Goal: Entertainment & Leisure: Consume media (video, audio)

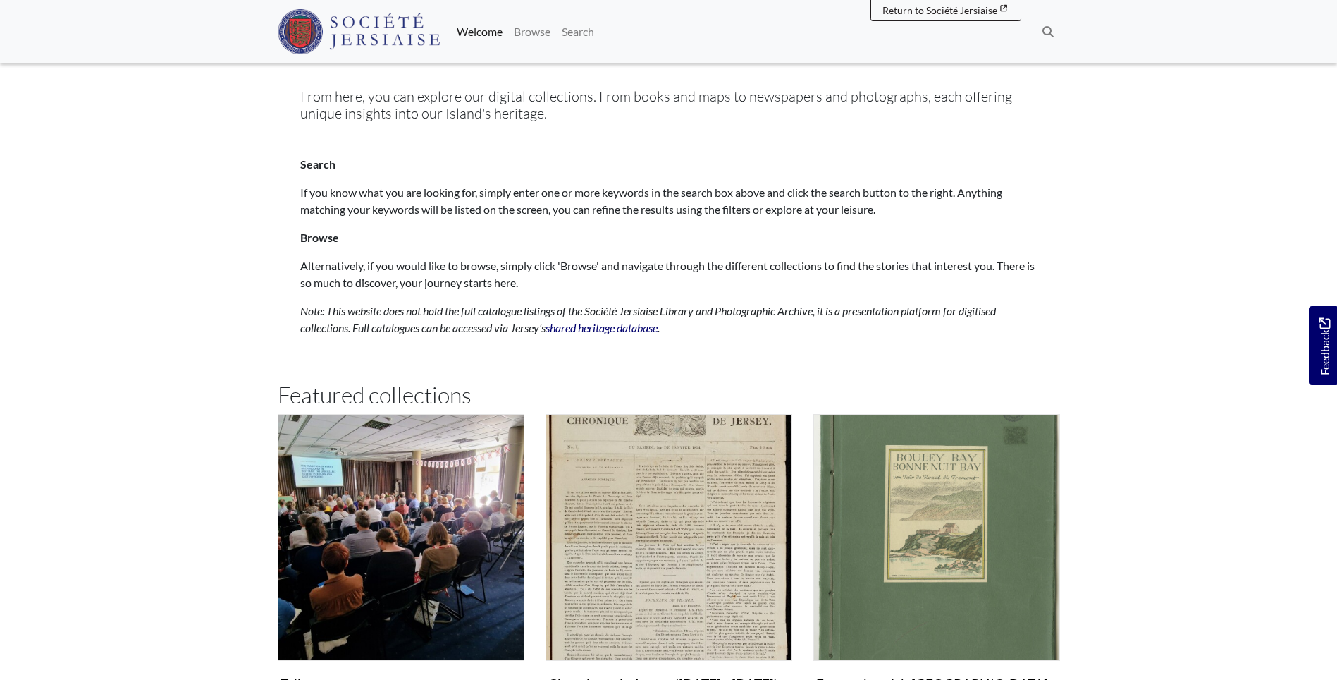
scroll to position [705, 0]
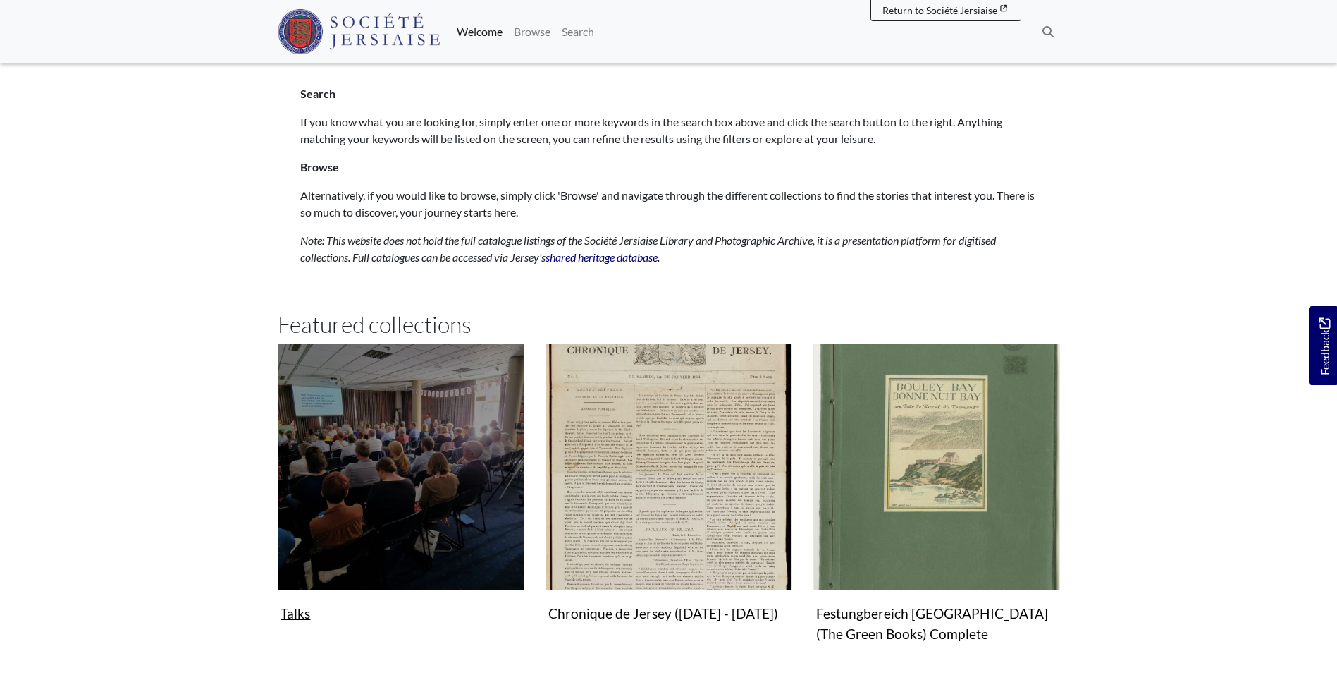
click at [326, 438] on img "Subcollection" at bounding box center [401, 466] width 247 height 247
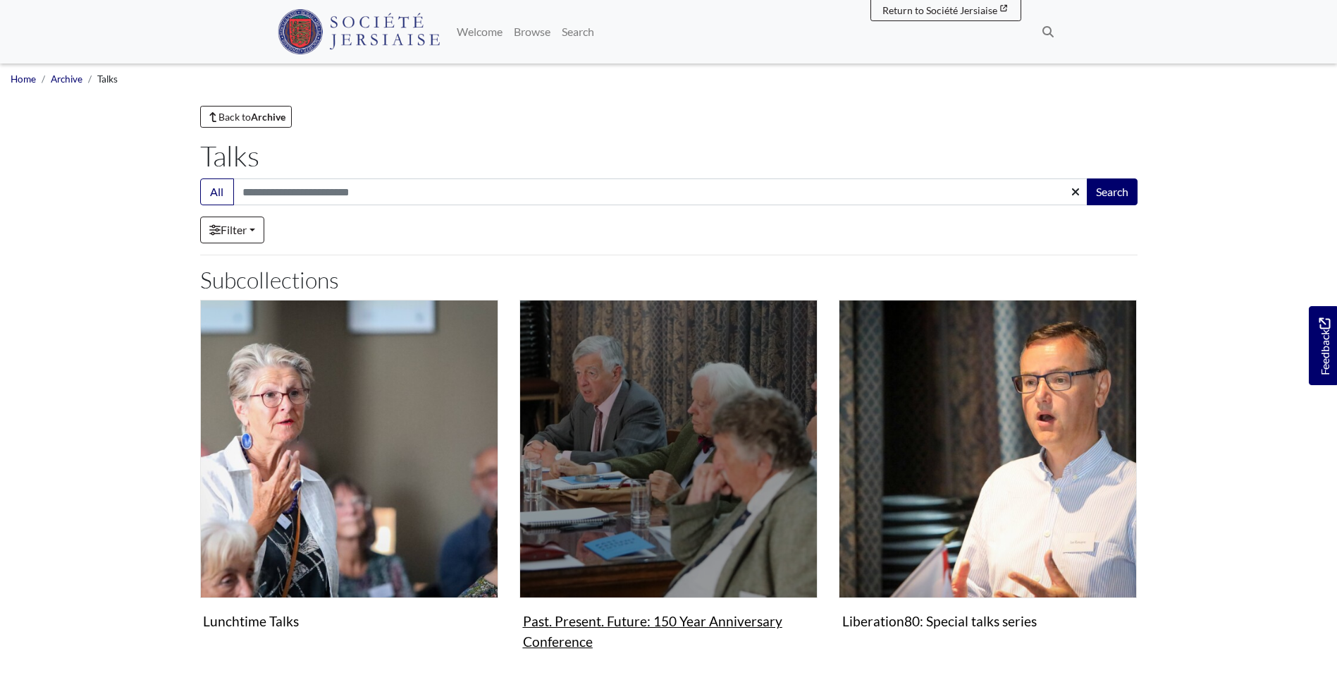
click at [647, 486] on img "Subcollection" at bounding box center [669, 449] width 298 height 298
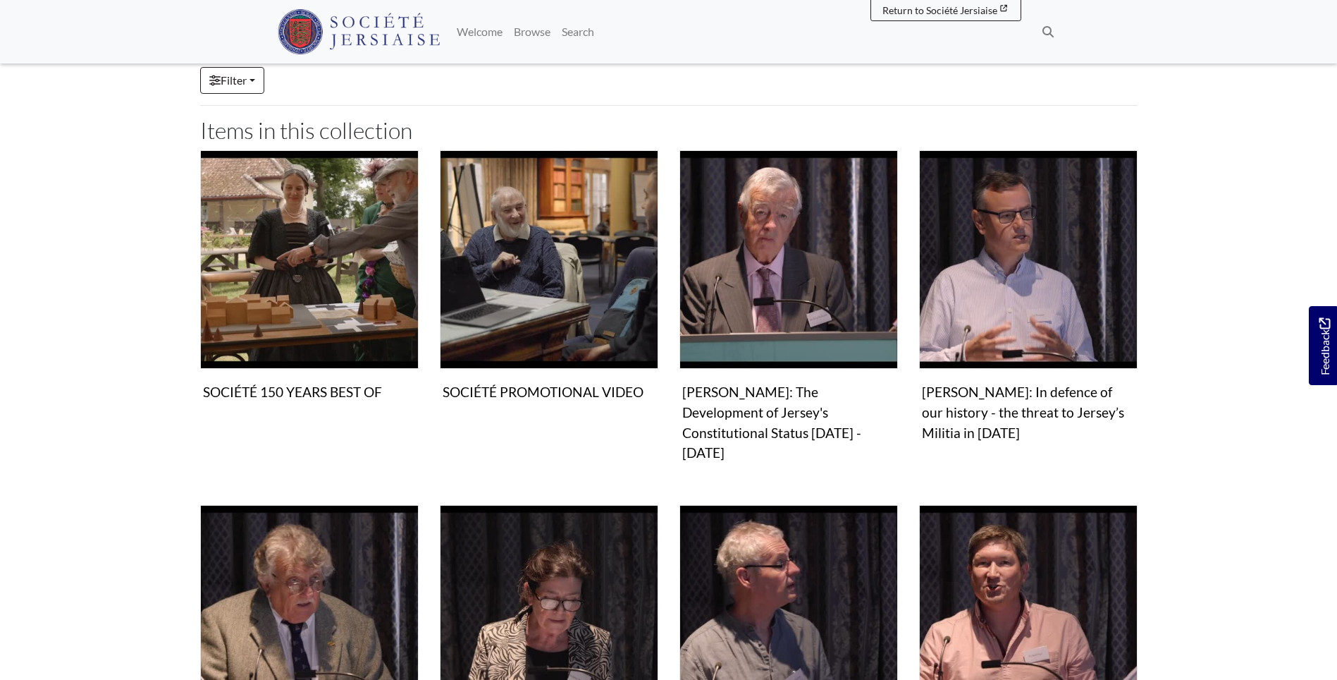
scroll to position [493, 0]
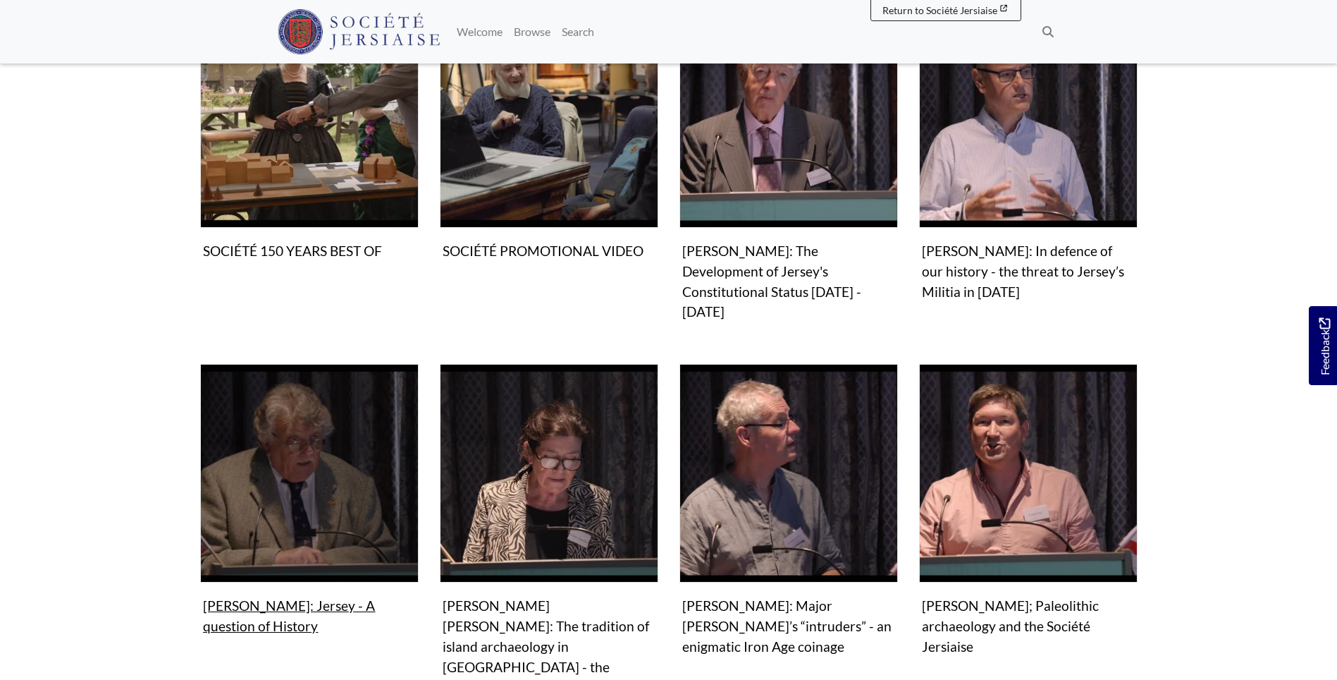
click at [290, 416] on img "Items in this Collection" at bounding box center [309, 473] width 219 height 219
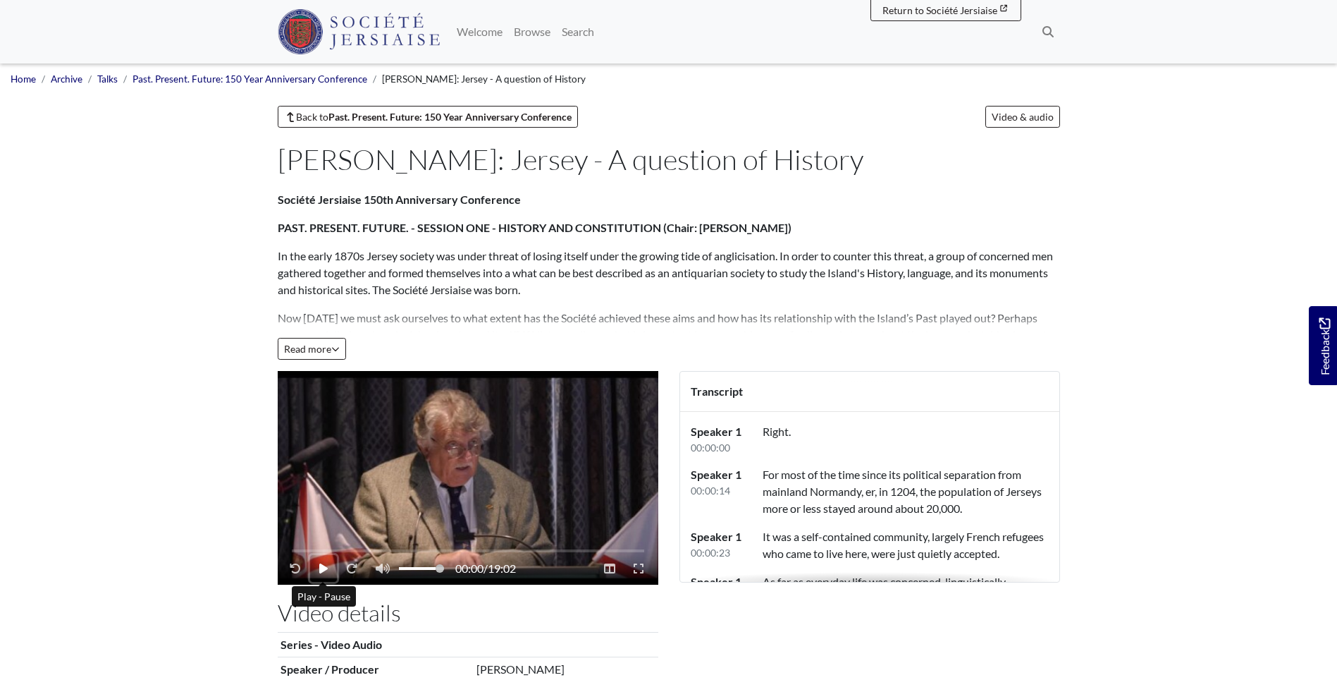
click at [320, 570] on icon "Play - Pause" at bounding box center [323, 568] width 8 height 10
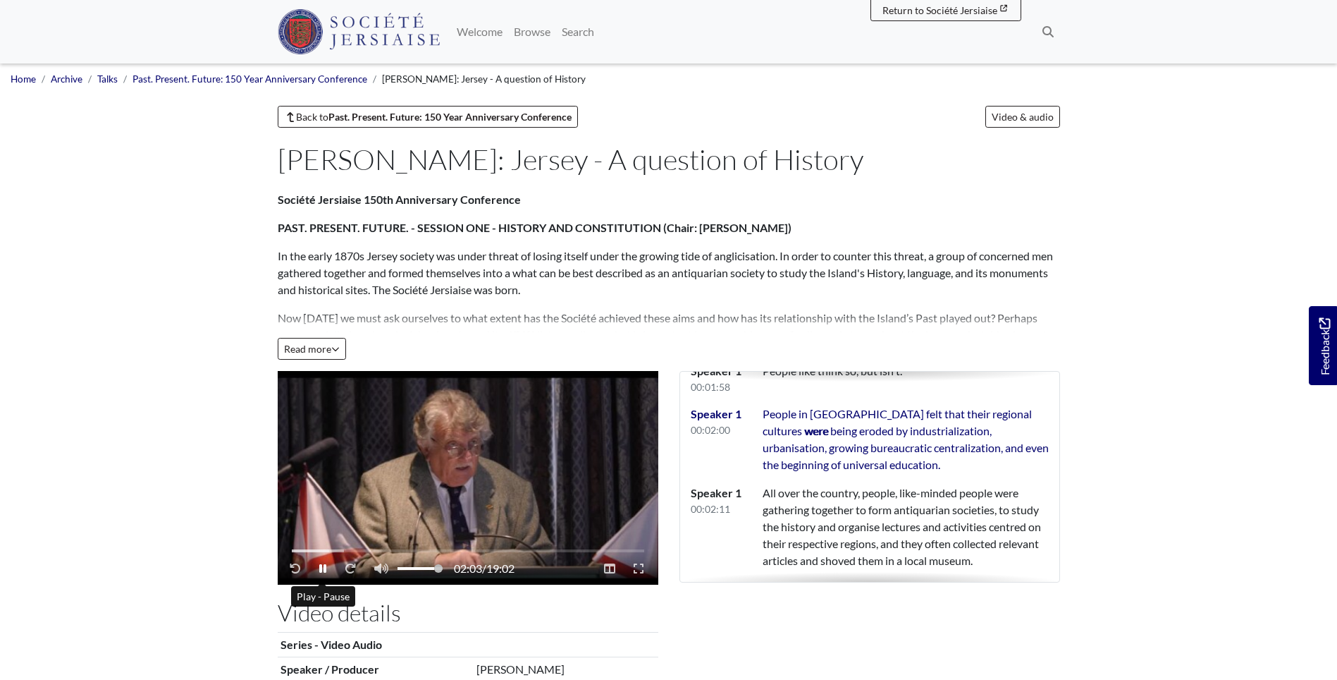
scroll to position [981, 0]
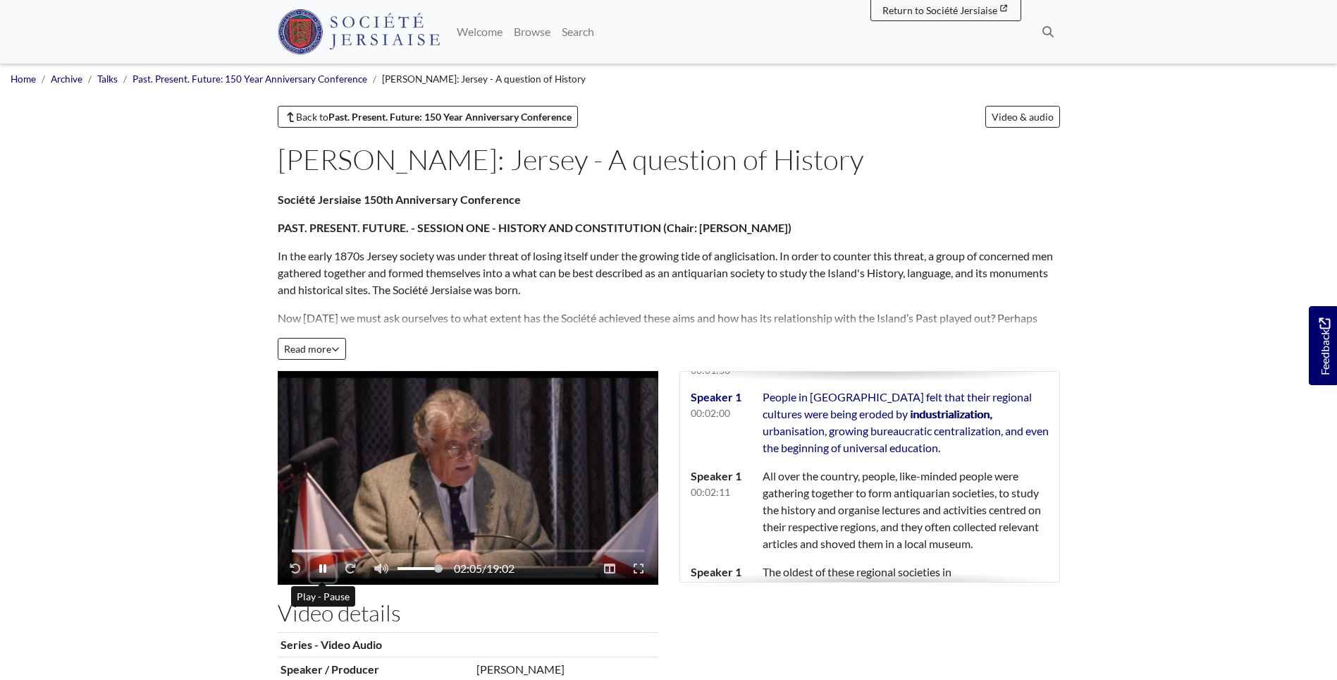
click at [326, 567] on icon "Play - Pause" at bounding box center [322, 568] width 7 height 8
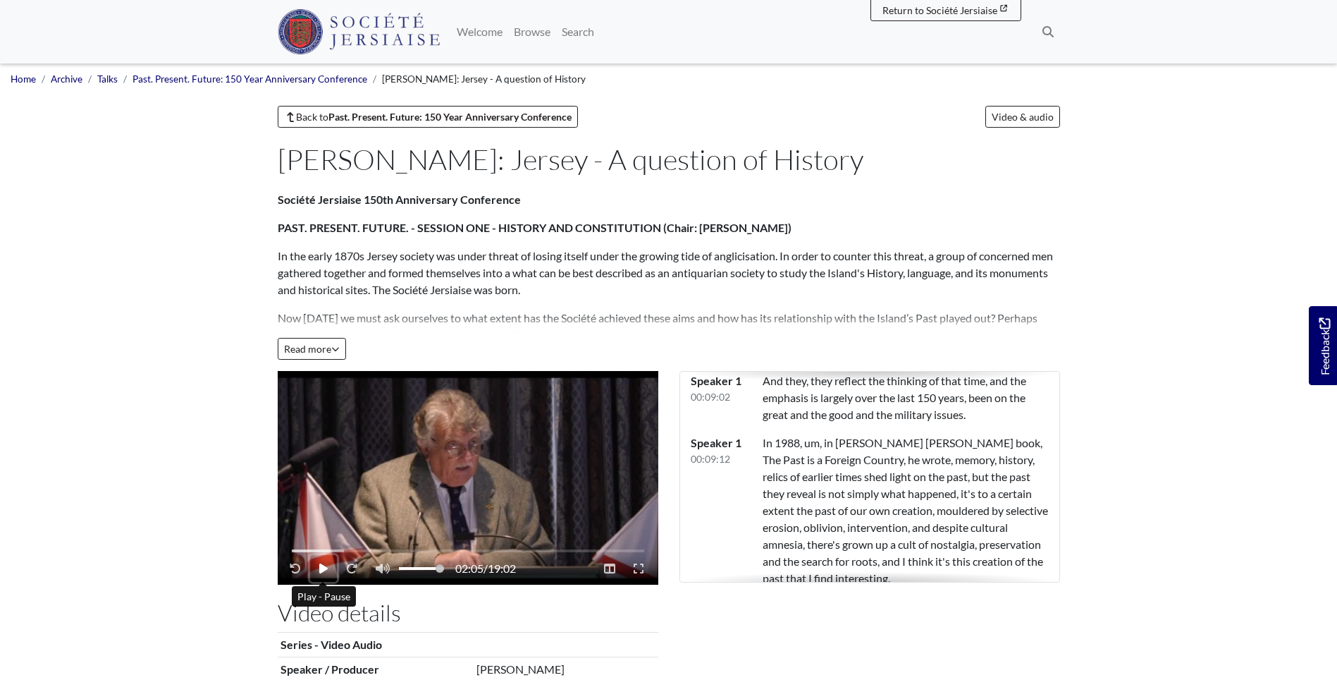
scroll to position [4012, 0]
